Goal: Task Accomplishment & Management: Manage account settings

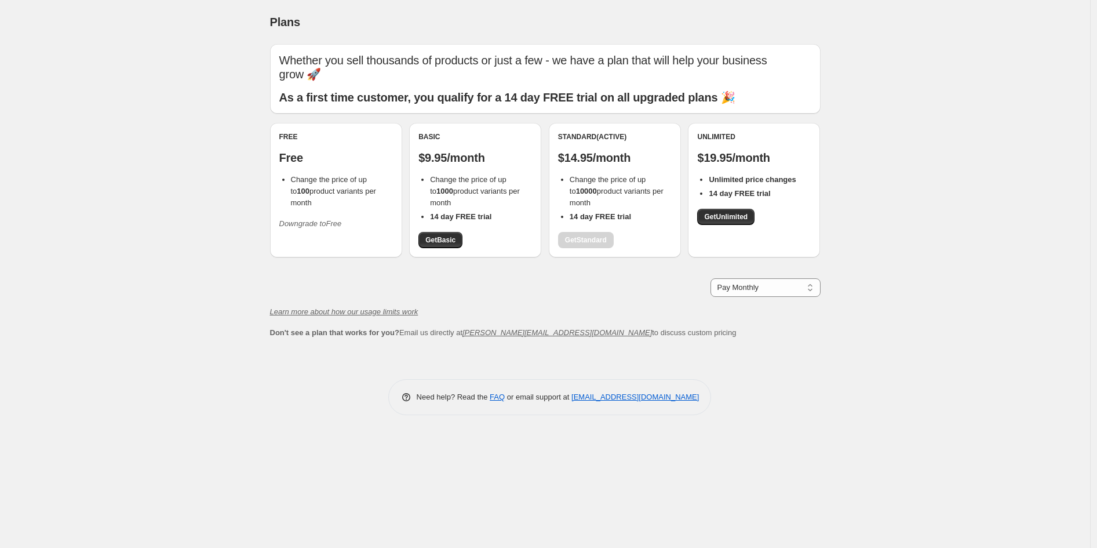
click at [319, 219] on icon "Downgrade to Free" at bounding box center [310, 223] width 63 height 9
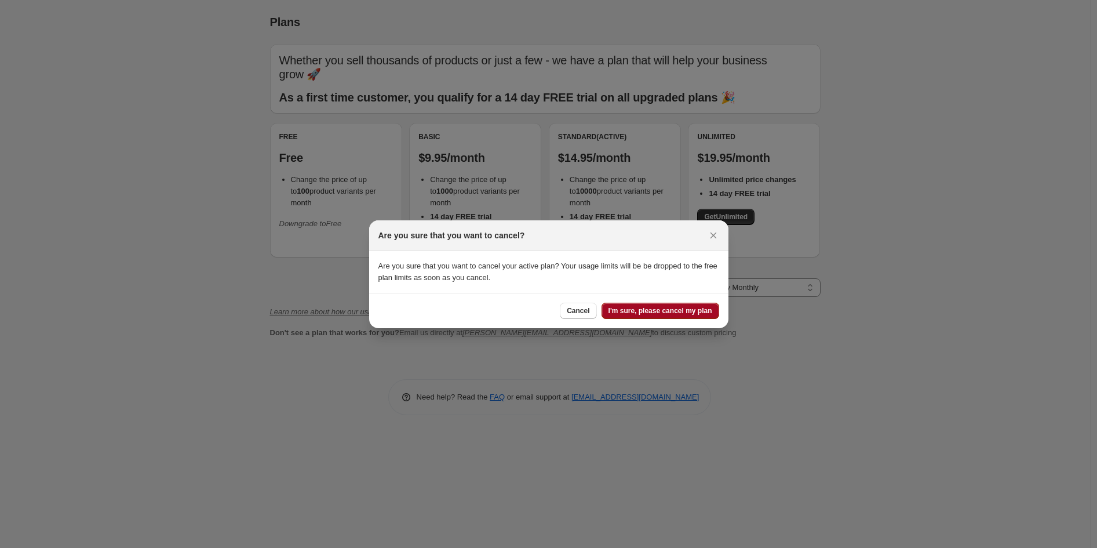
click at [682, 310] on span "I'm sure, please cancel my plan" at bounding box center [661, 310] width 104 height 9
